Goal: Contribute content: Add original content to the website for others to see

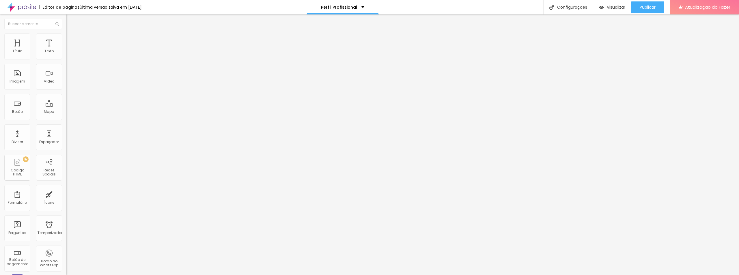
click at [70, 50] on font "Adicionar imagem" at bounding box center [87, 47] width 34 height 5
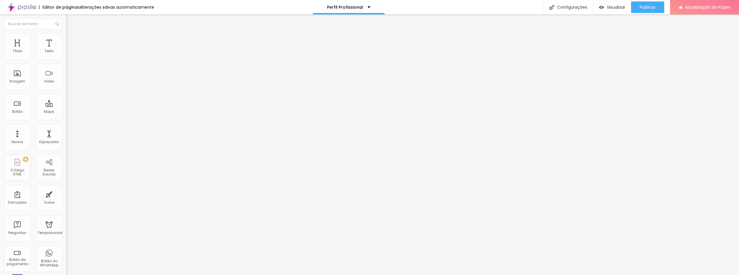
click at [70, 50] on font "Adicionar imagem" at bounding box center [87, 47] width 34 height 5
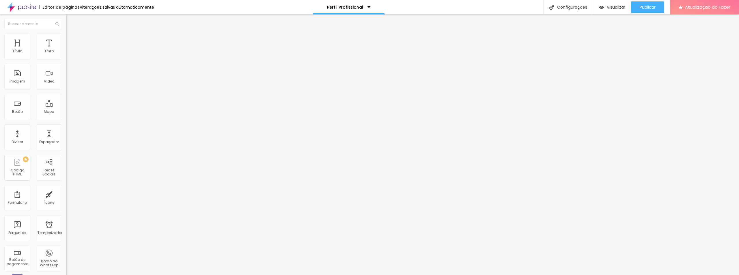
click at [70, 50] on font "Adicionar imagem" at bounding box center [87, 47] width 34 height 5
click at [66, 50] on span "Adicionar imagem" at bounding box center [84, 47] width 37 height 5
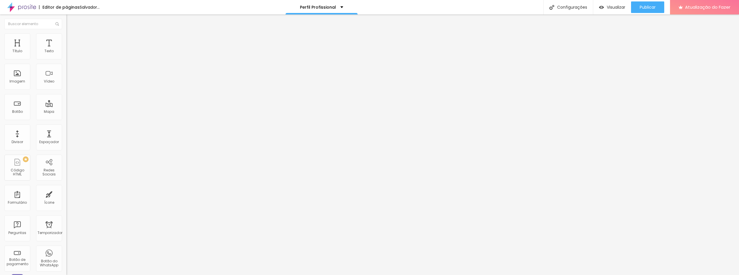
click at [70, 50] on font "Adicionar imagem" at bounding box center [87, 47] width 34 height 5
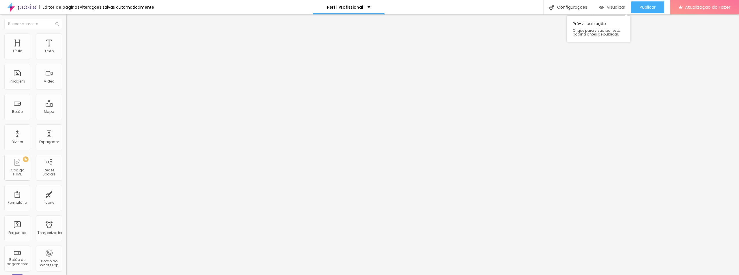
click at [616, 8] on font "Visualizar" at bounding box center [616, 7] width 18 height 6
click at [651, 6] on font "Publicar" at bounding box center [647, 7] width 16 height 6
click at [642, 7] on font "Publicar" at bounding box center [647, 7] width 16 height 6
click at [66, 33] on img at bounding box center [68, 30] width 5 height 5
click at [71, 21] on img "button" at bounding box center [73, 21] width 5 height 5
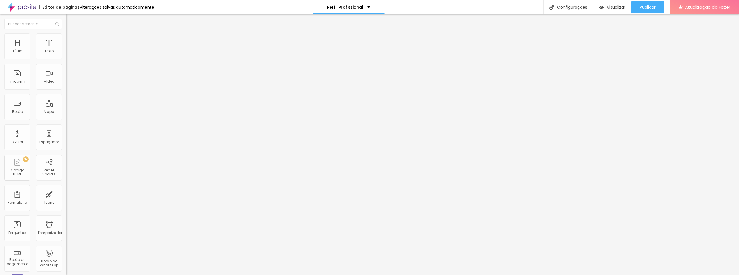
click at [72, 40] on font "Estilo" at bounding box center [76, 37] width 9 height 5
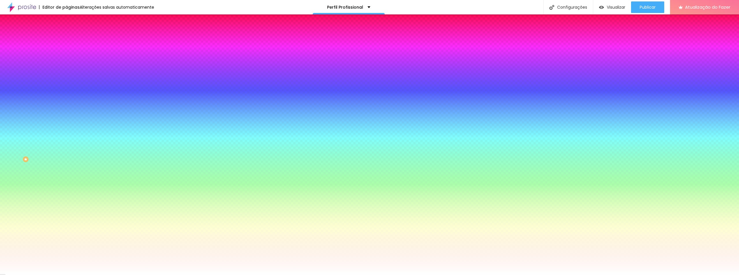
click at [66, 60] on span "Nenhum" at bounding box center [73, 57] width 15 height 5
click at [66, 104] on button "button" at bounding box center [70, 101] width 8 height 6
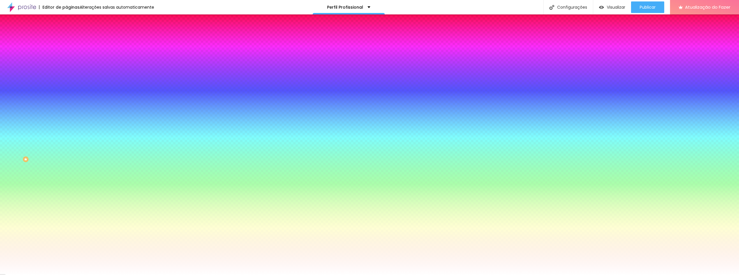
click at [28, 275] on div at bounding box center [369, 275] width 739 height 0
click at [72, 41] on font "Avançado" at bounding box center [81, 43] width 19 height 5
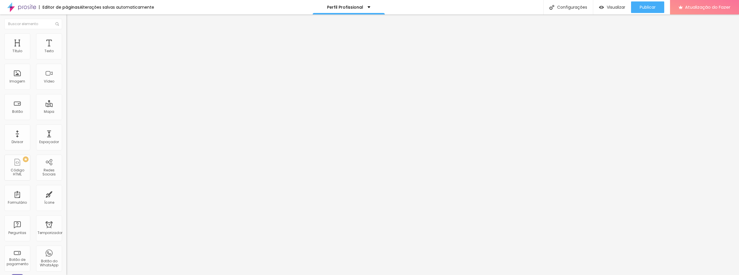
click at [66, 259] on span at bounding box center [68, 261] width 4 height 5
click at [66, 233] on div "Editar nulo Conteúdo Estilo Avançado 20 Espaçamento entre colunas 20 px Espaçam…" at bounding box center [99, 144] width 66 height 261
click at [71, 21] on img "button" at bounding box center [73, 21] width 5 height 5
